Goal: Transaction & Acquisition: Purchase product/service

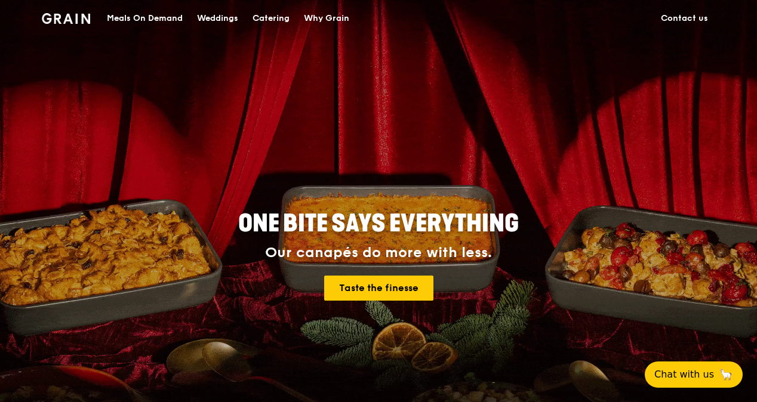
click at [159, 20] on div "Meals On Demand" at bounding box center [145, 19] width 76 height 36
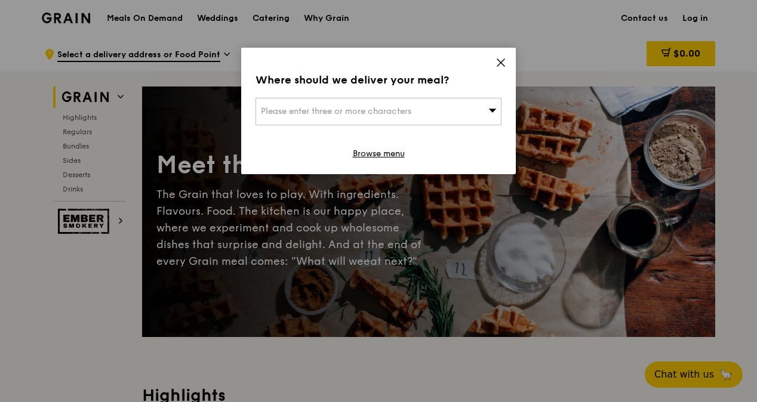
click at [457, 119] on div "Please enter three or more characters" at bounding box center [379, 111] width 246 height 27
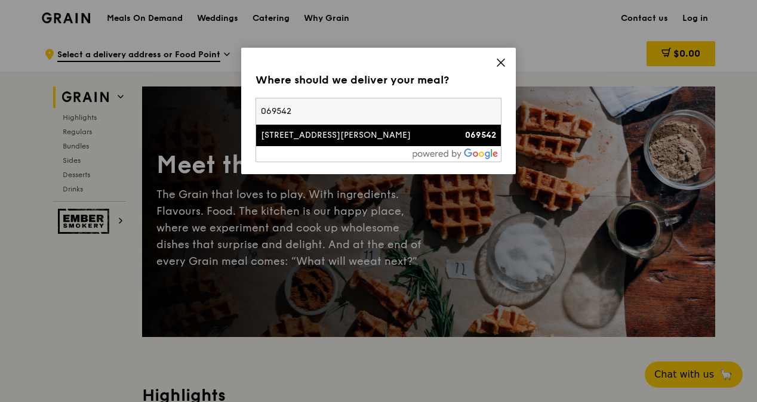
type input "069542"
click at [322, 141] on div "[STREET_ADDRESS][PERSON_NAME]" at bounding box center [349, 136] width 177 height 12
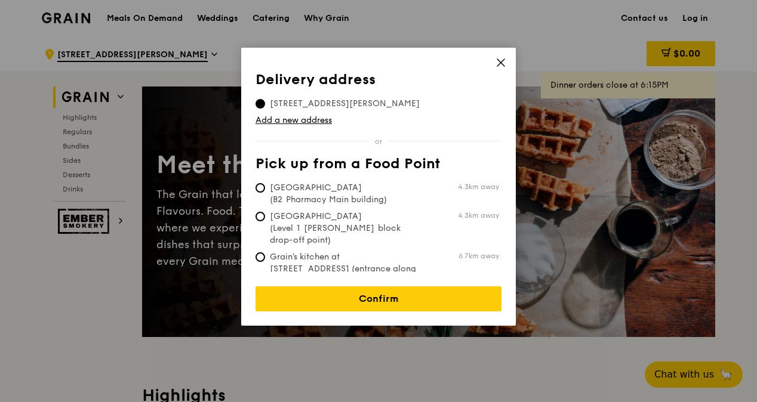
scroll to position [179, 0]
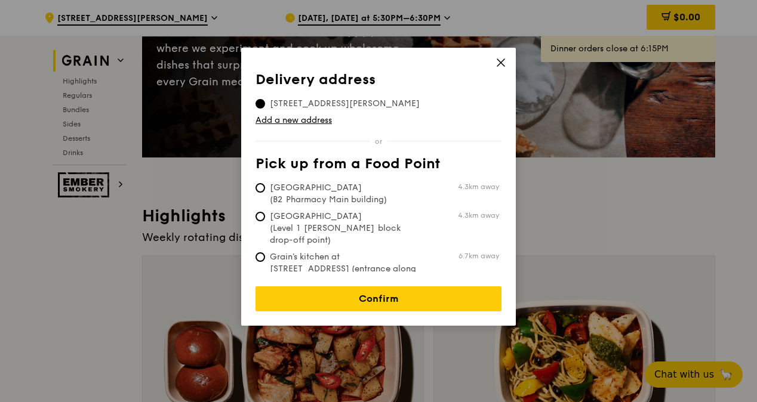
click at [503, 64] on icon at bounding box center [500, 62] width 7 height 7
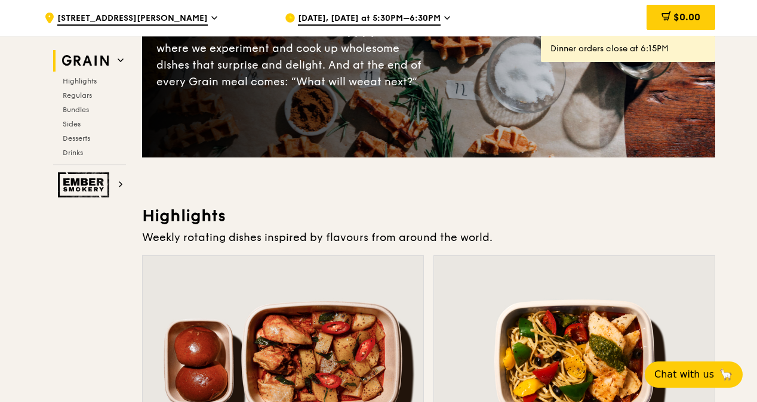
click at [334, 16] on span "[DATE], [DATE] at 5:30PM–6:30PM" at bounding box center [369, 19] width 143 height 13
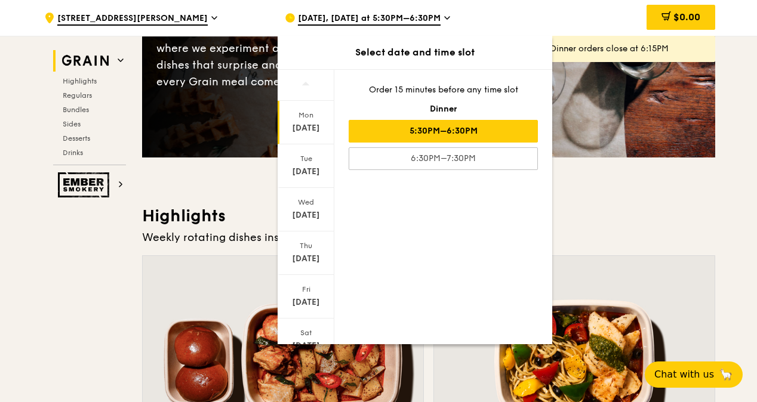
click at [419, 21] on span "[DATE], [DATE] at 5:30PM–6:30PM" at bounding box center [369, 19] width 143 height 13
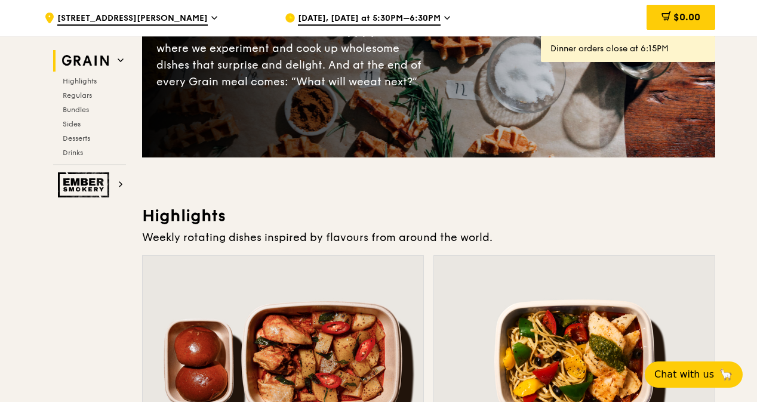
click at [419, 21] on span "[DATE], [DATE] at 5:30PM–6:30PM" at bounding box center [369, 19] width 143 height 13
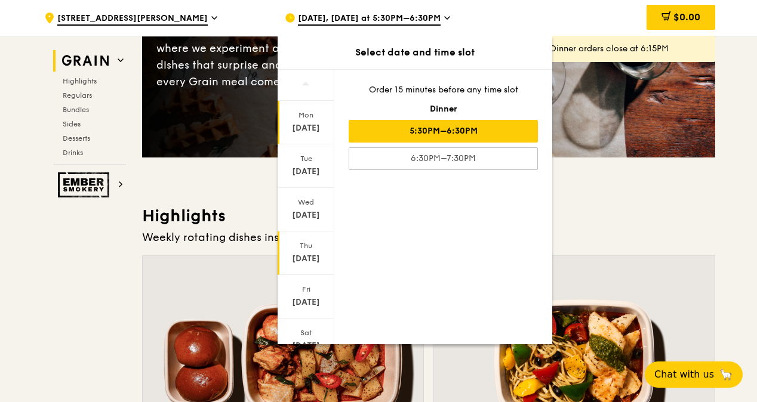
click at [318, 251] on div "[DATE]" at bounding box center [306, 254] width 57 height 44
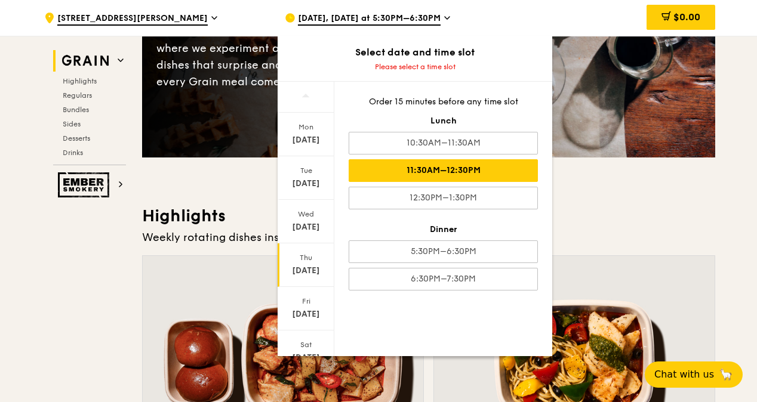
click at [438, 171] on div "11:30AM–12:30PM" at bounding box center [443, 170] width 189 height 23
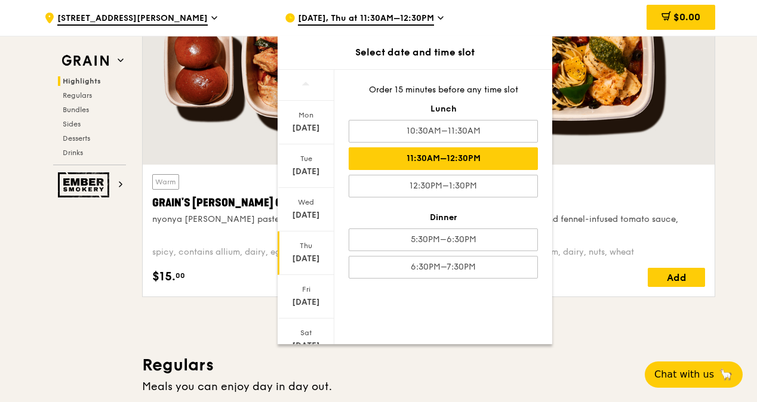
scroll to position [705, 0]
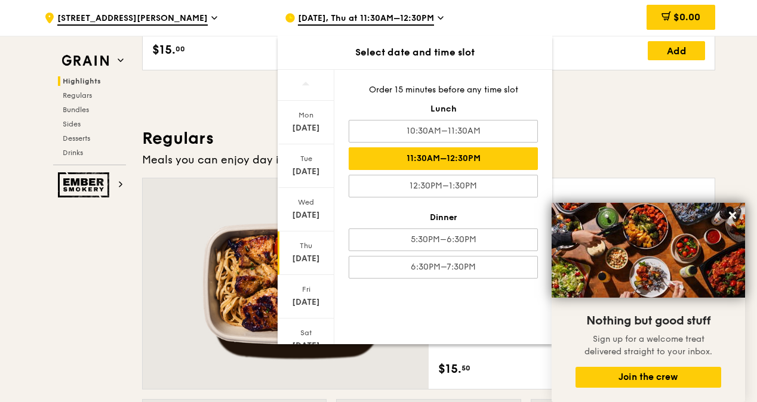
click at [696, 145] on h3 "Regulars" at bounding box center [428, 138] width 573 height 21
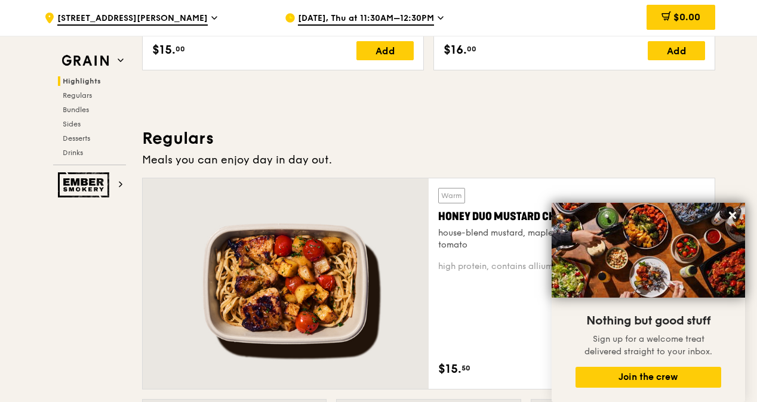
scroll to position [346, 0]
